Goal: Contribute content: Add original content to the website for others to see

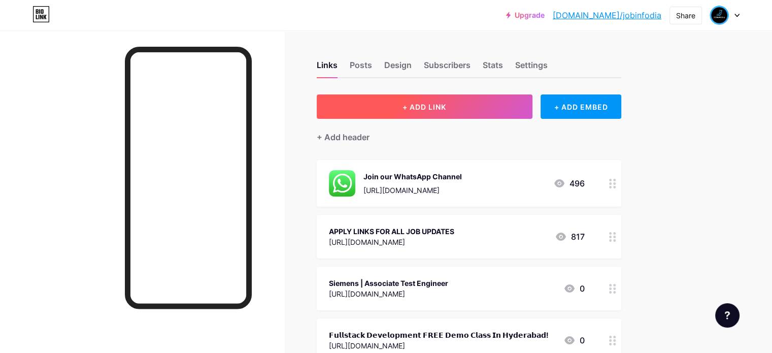
click at [482, 97] on button "+ ADD LINK" at bounding box center [425, 106] width 216 height 24
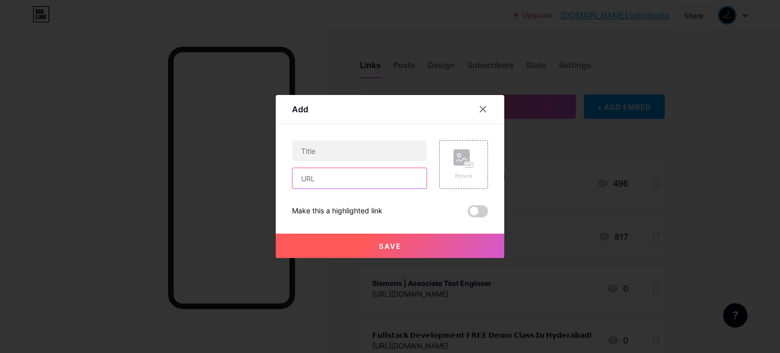
click at [333, 177] on input "text" at bounding box center [359, 178] width 134 height 20
paste input "[URL][DOMAIN_NAME]"
type input "[URL][DOMAIN_NAME]"
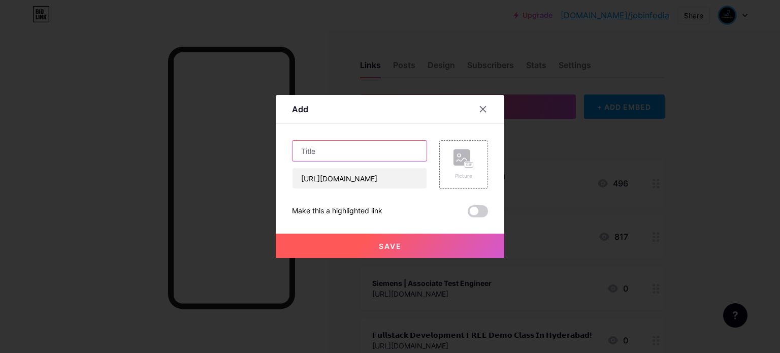
click at [355, 142] on input "text" at bounding box center [359, 151] width 134 height 20
paste input "𝗛𝗖𝗟 𝗠𝗲𝗴𝗮 𝗛𝗶𝗿𝗶𝗻𝗴 𝗗𝗿𝗶𝘃𝗲 | 𝗔𝗽𝗽𝗹𝘆 𝗡𝗼𝘄"
type input "𝗛𝗖𝗟 𝗠𝗲𝗴𝗮 𝗛𝗶𝗿𝗶𝗻𝗴 𝗗𝗿𝗶𝘃𝗲 | 𝗔𝗽𝗽𝗹𝘆 𝗡𝗼𝘄"
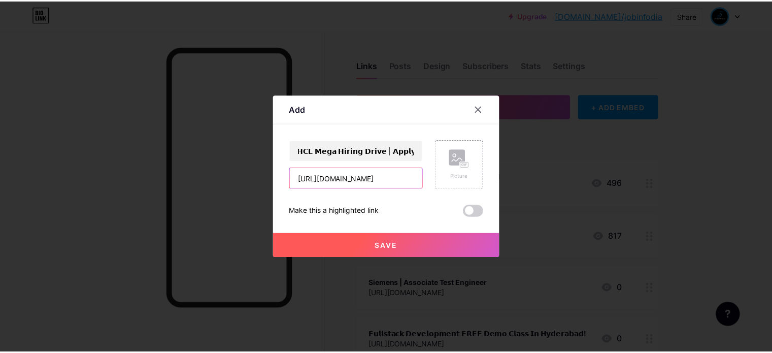
scroll to position [0, 0]
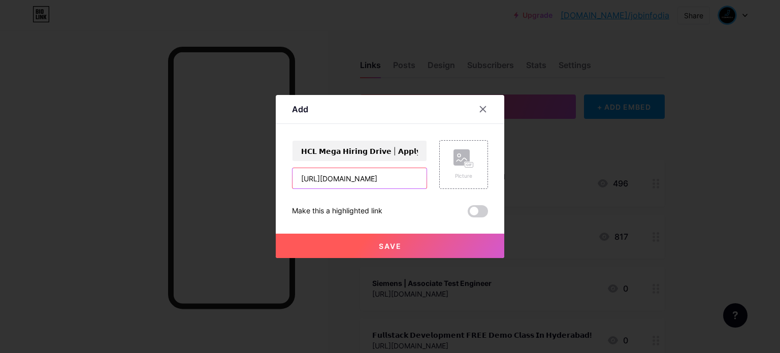
click at [302, 176] on input "[URL][DOMAIN_NAME]" at bounding box center [359, 178] width 134 height 20
type input "[URL][DOMAIN_NAME]"
click at [378, 241] on button "Save" at bounding box center [390, 246] width 228 height 24
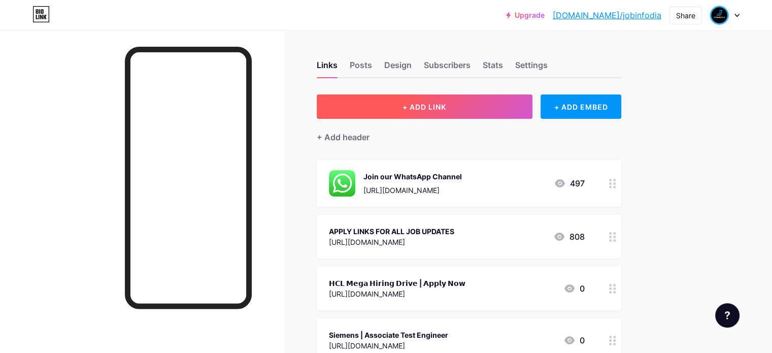
click at [446, 105] on span "+ ADD LINK" at bounding box center [425, 107] width 44 height 9
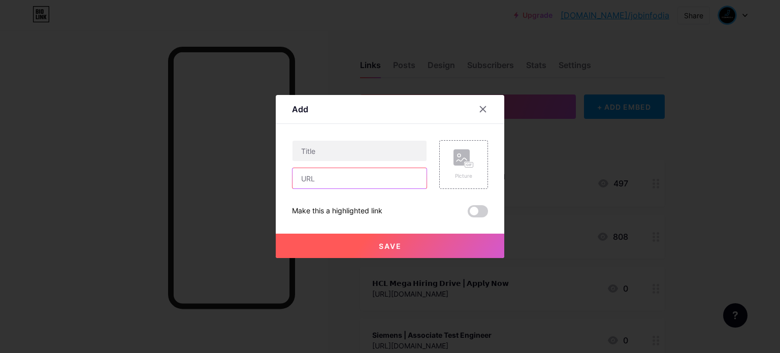
click at [363, 174] on input "text" at bounding box center [359, 178] width 134 height 20
paste input "[URL][DOMAIN_NAME]"
type input "[URL][DOMAIN_NAME]"
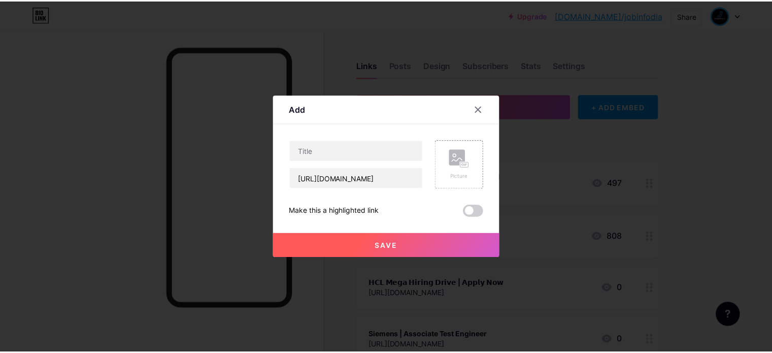
scroll to position [0, 0]
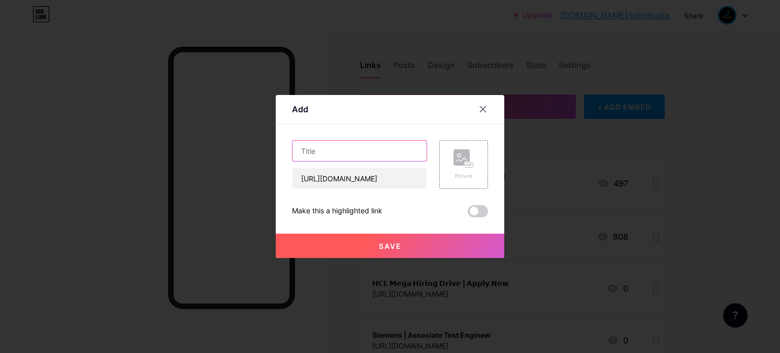
click at [391, 156] on input "text" at bounding box center [359, 151] width 134 height 20
paste input "Paytm (Business Analyst)"
type input "Paytm (Business Analyst)"
click at [392, 246] on span "Save" at bounding box center [390, 246] width 23 height 9
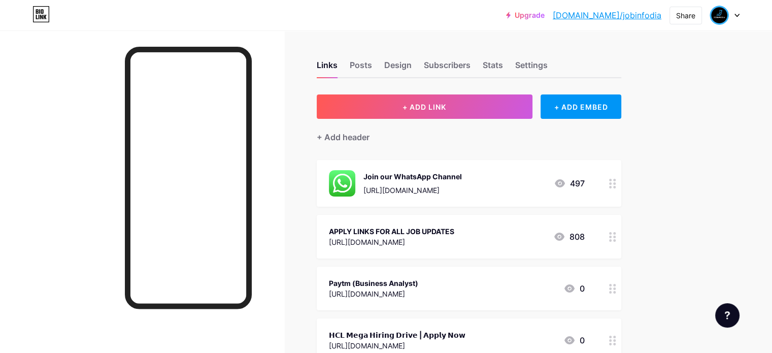
click at [612, 287] on circle at bounding box center [610, 288] width 3 height 3
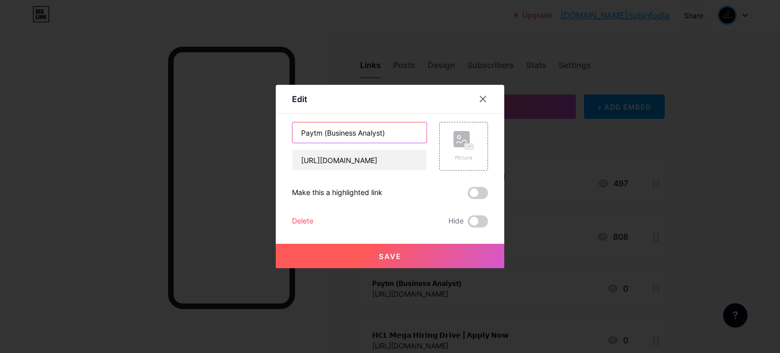
click at [380, 133] on input "Paytm (Business Analyst)" at bounding box center [359, 132] width 134 height 20
click at [379, 133] on input "Paytm (Business Analyst)" at bounding box center [359, 132] width 134 height 20
paste input "BrowserStack - Work From Home!"
type input "BrowserStack - Work From Home!"
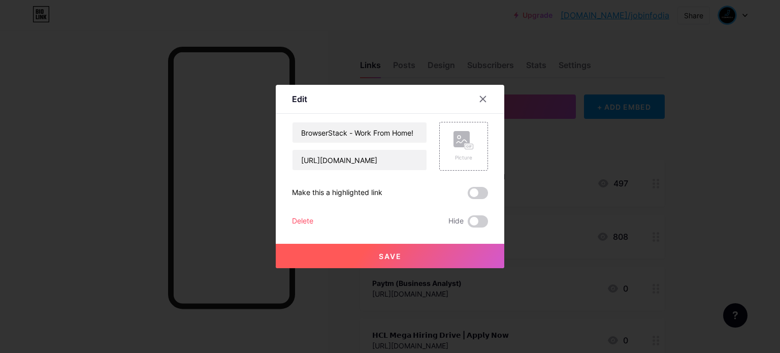
click at [399, 259] on span "Save" at bounding box center [390, 256] width 23 height 9
